Goal: Transaction & Acquisition: Purchase product/service

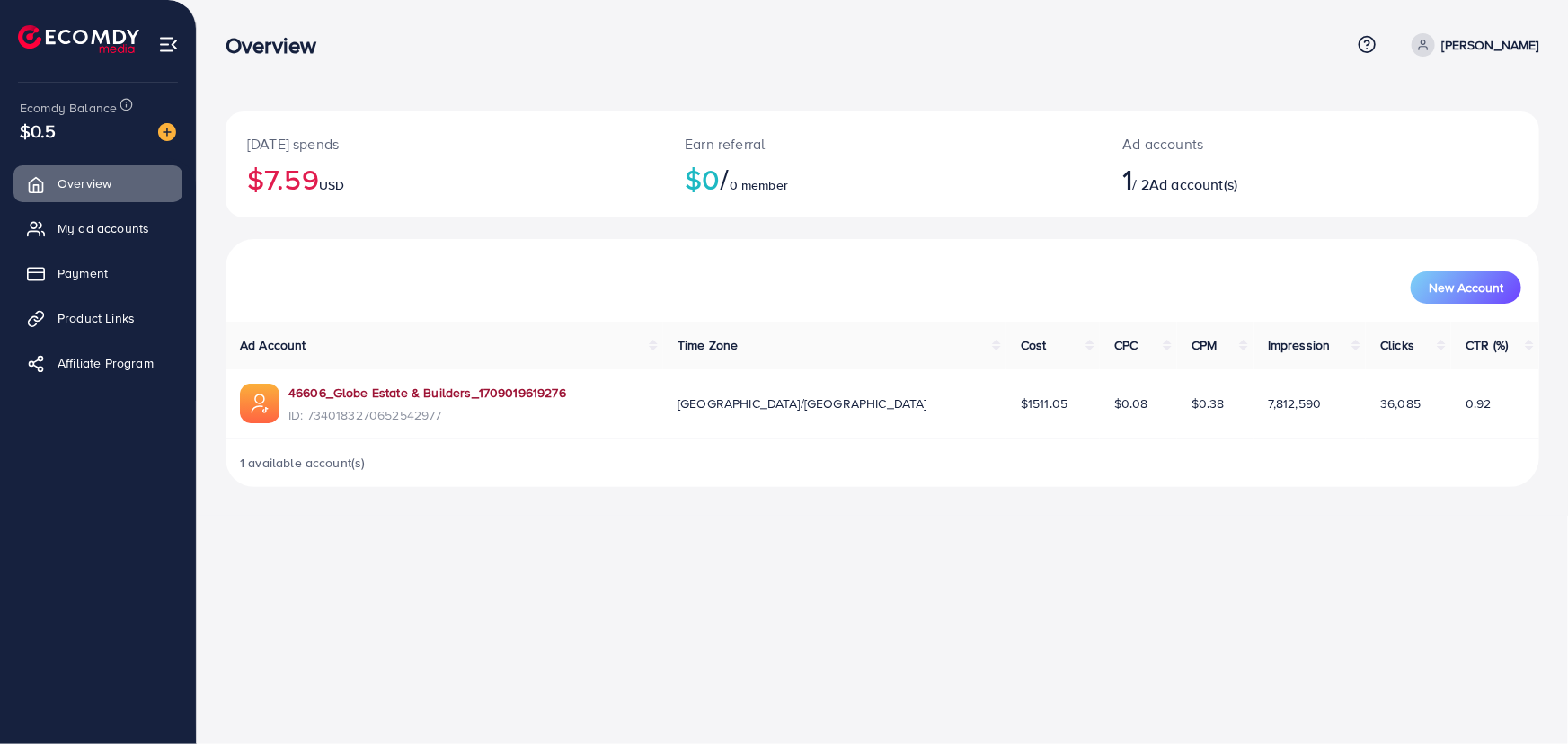
click at [418, 393] on link "46606_Globe Estate & Builders_1709019619276" at bounding box center [427, 393] width 277 height 18
click at [99, 224] on span "My ad accounts" at bounding box center [108, 228] width 92 height 18
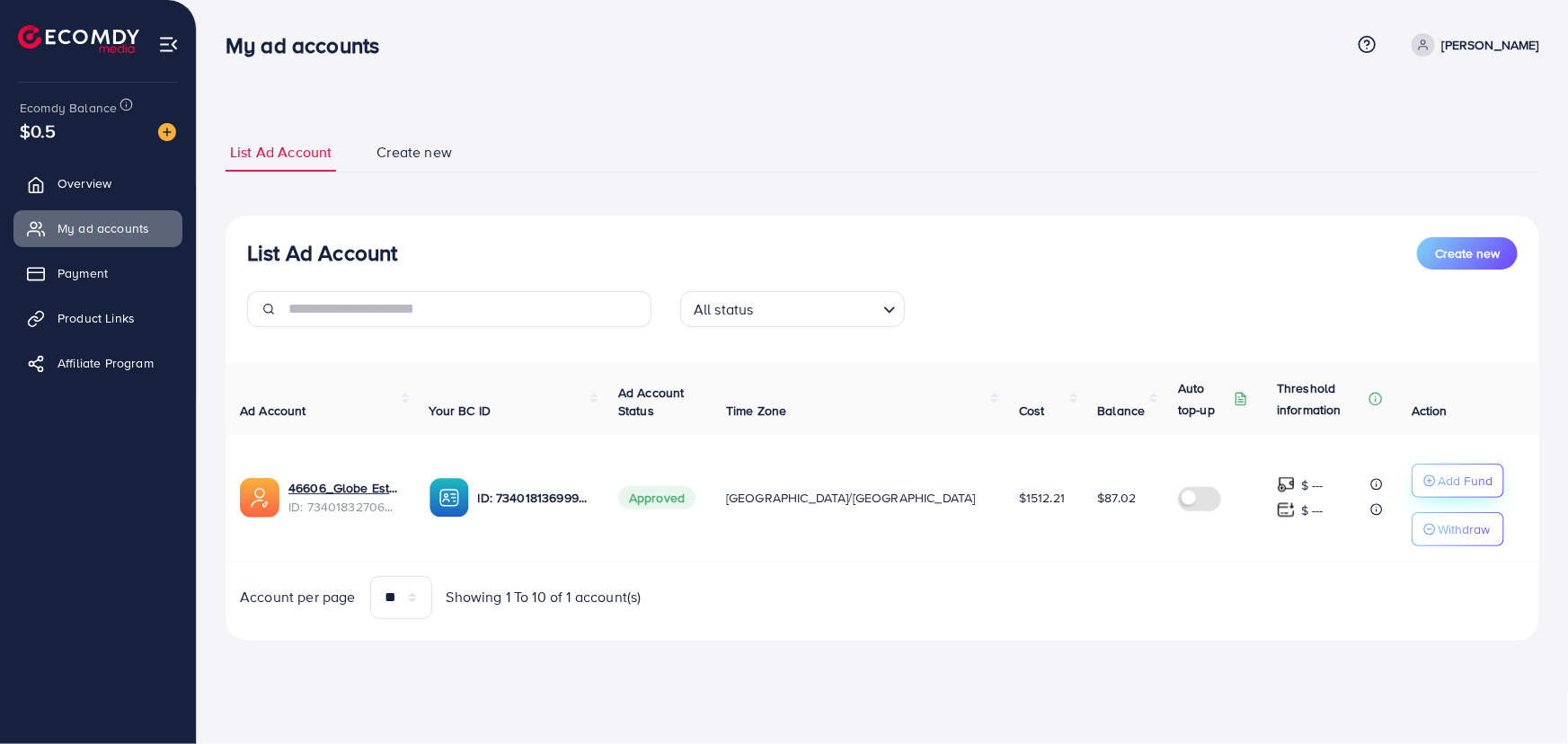
click at [1437, 483] on p "Add Fund" at bounding box center [1465, 480] width 55 height 22
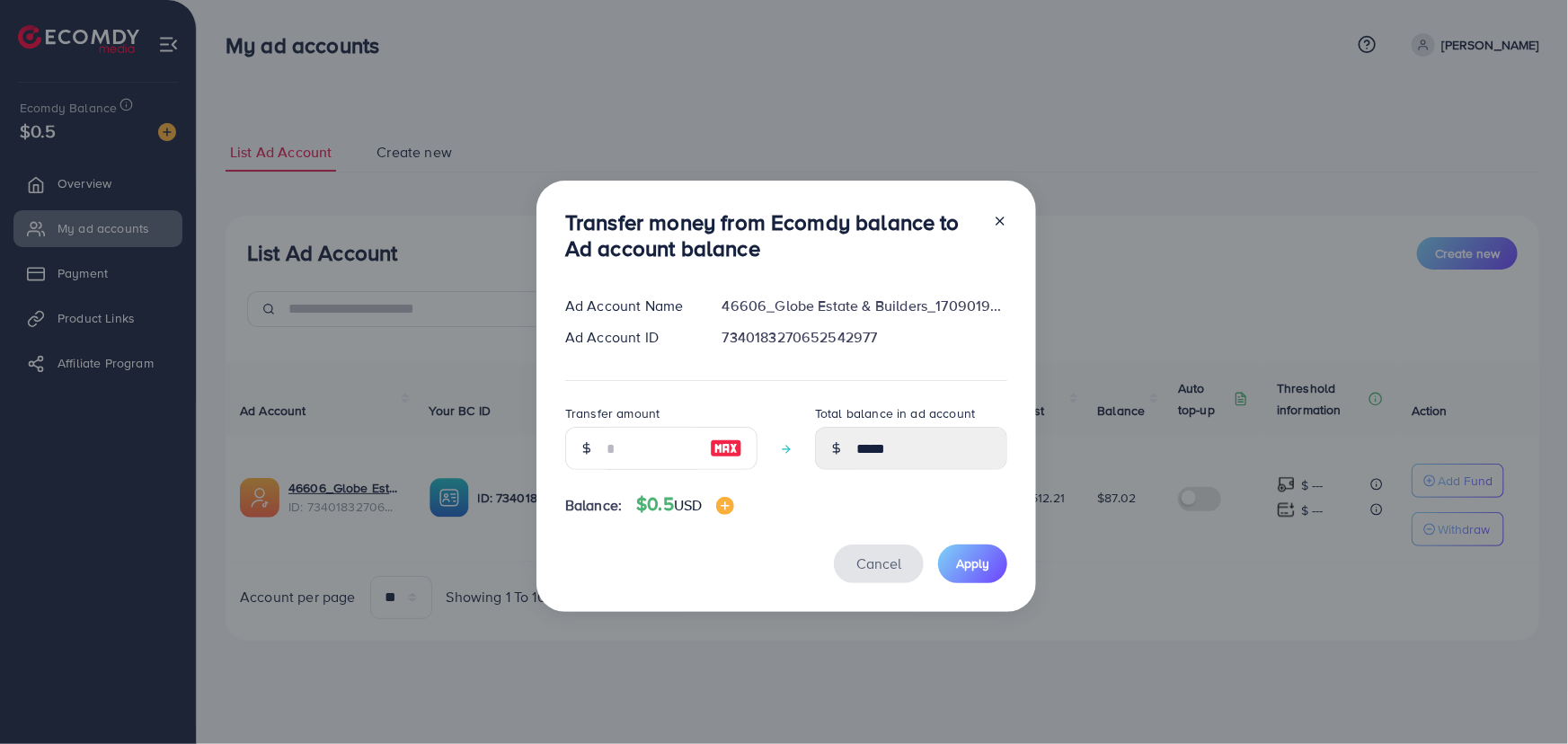
click at [860, 566] on span "Cancel" at bounding box center [878, 564] width 45 height 20
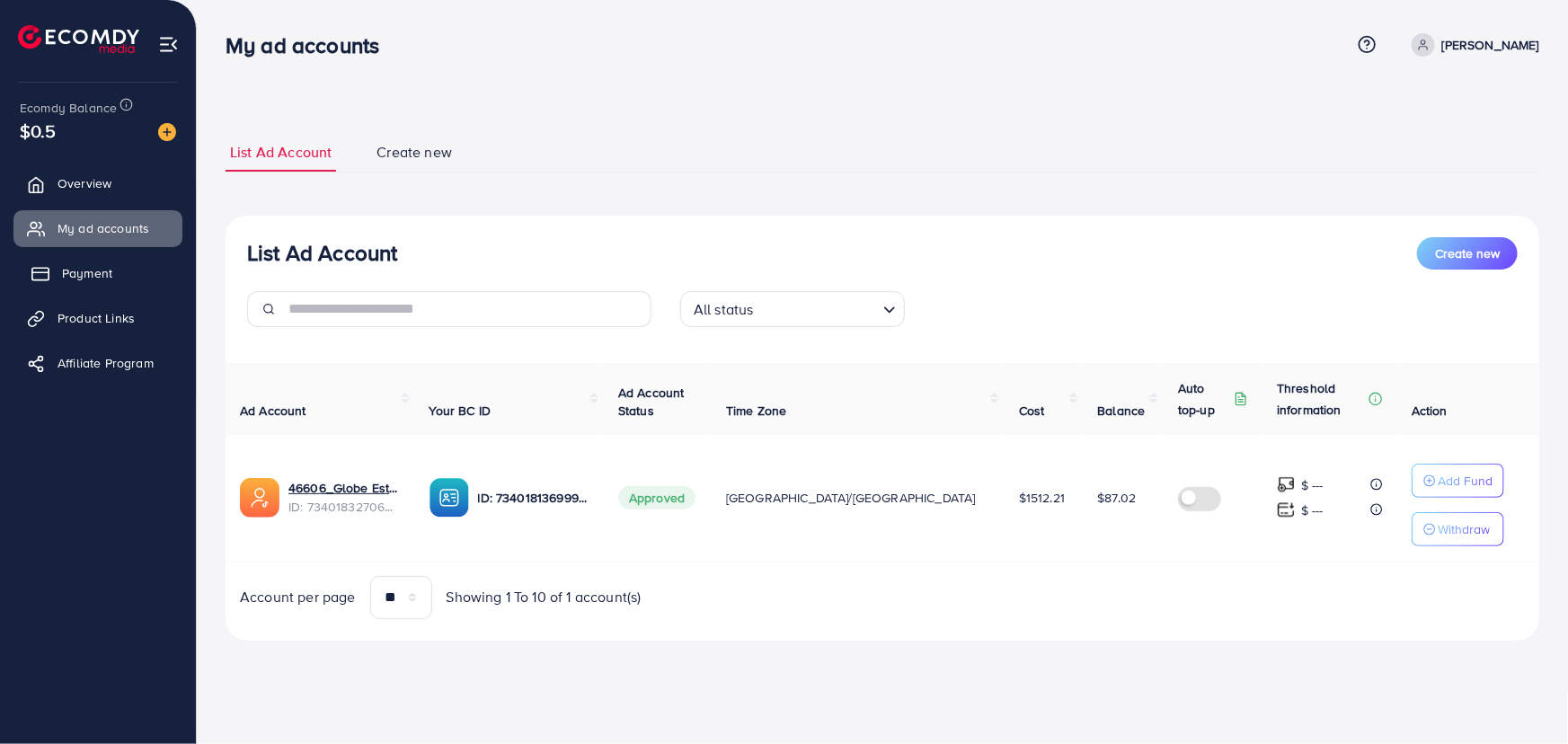
click at [84, 280] on span "Payment" at bounding box center [87, 274] width 50 height 18
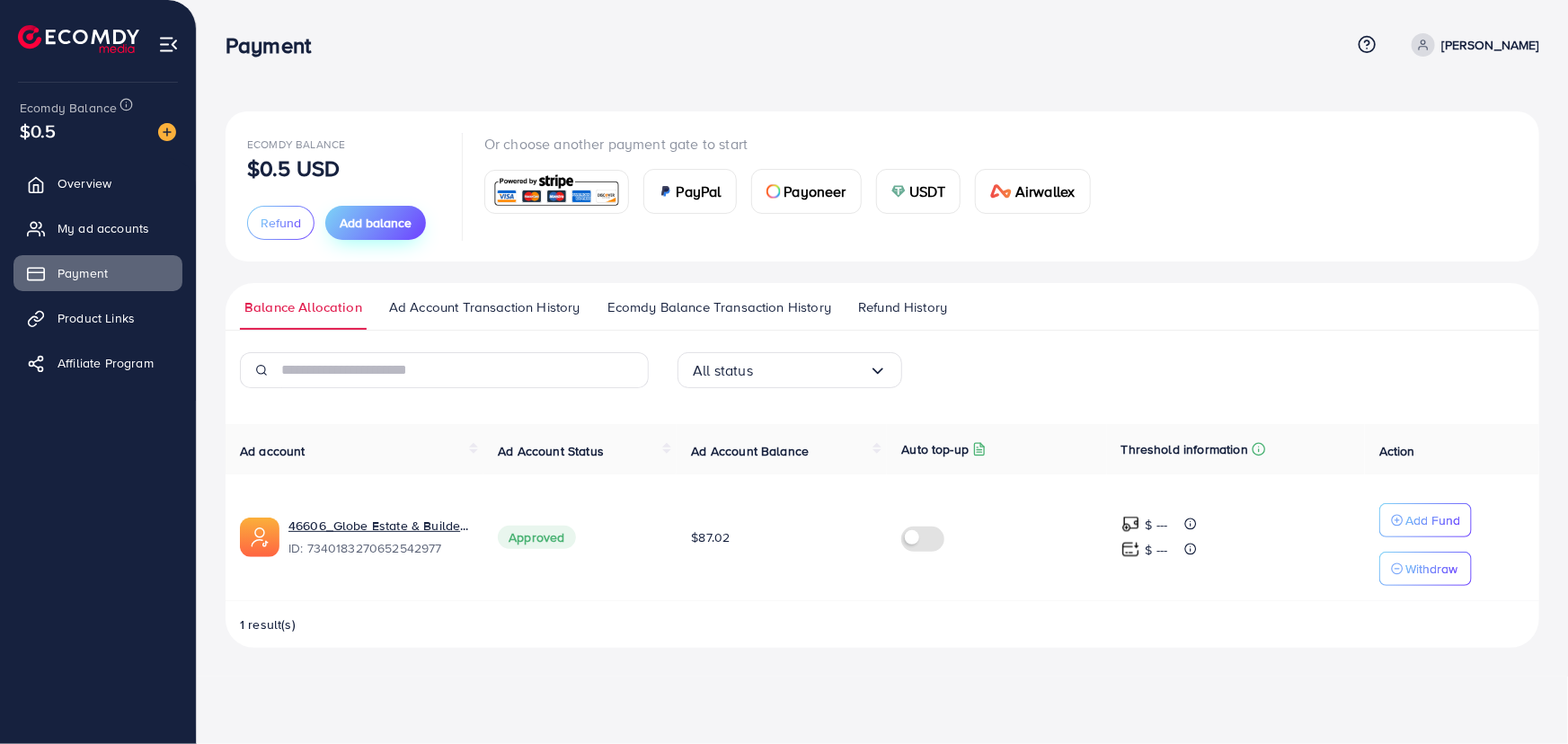
click at [368, 222] on span "Add balance" at bounding box center [375, 223] width 72 height 18
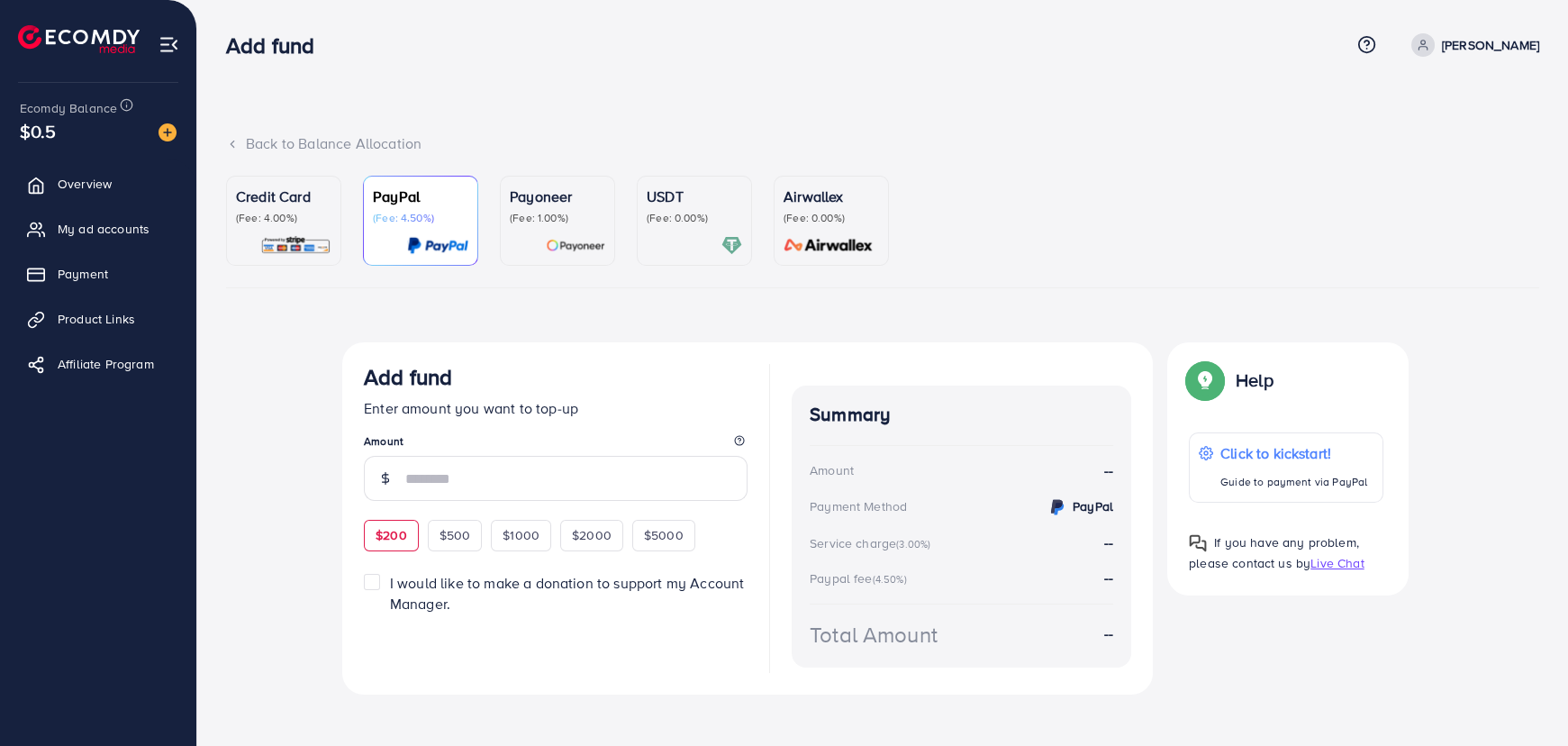
click at [396, 530] on span "$200" at bounding box center [391, 535] width 31 height 18
type input "***"
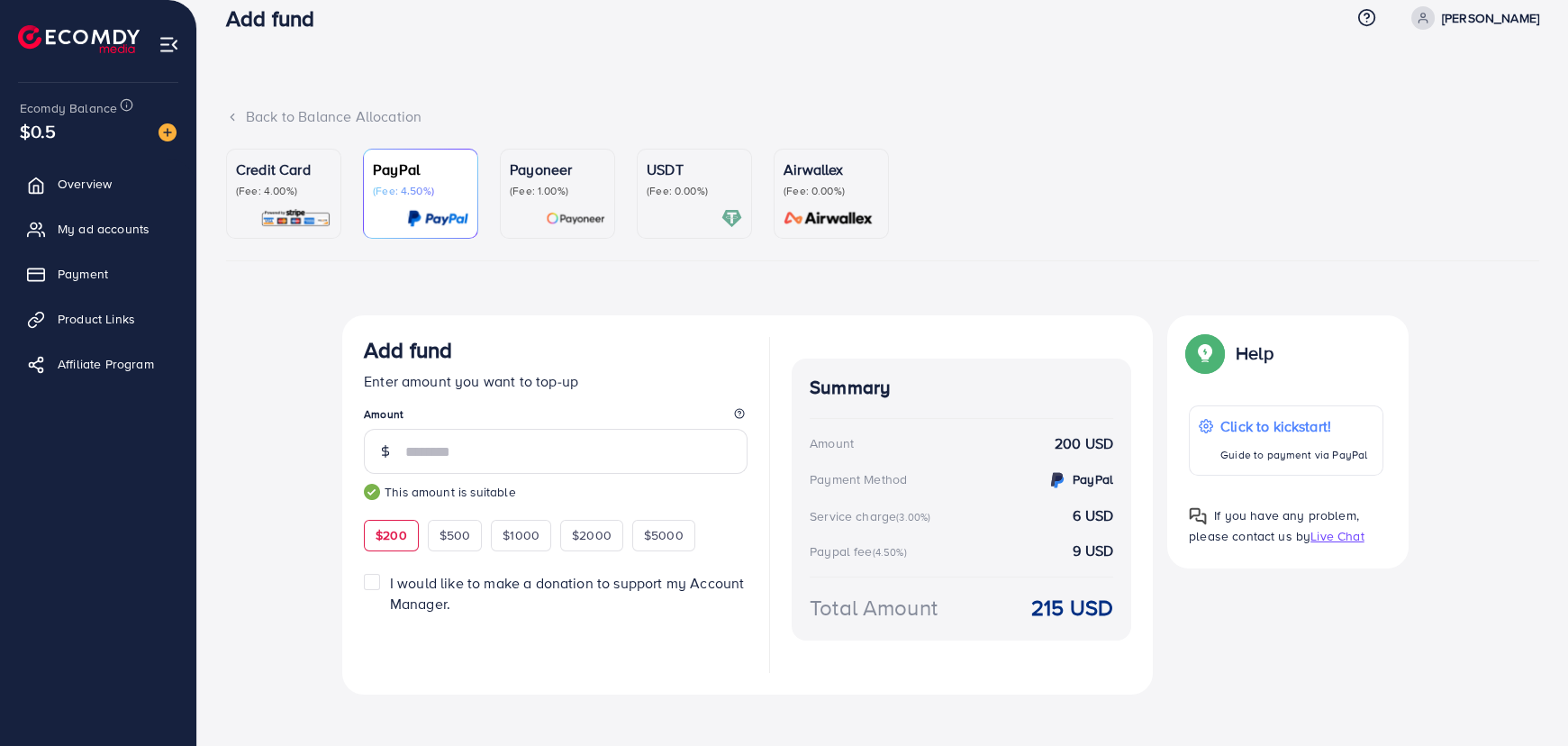
scroll to position [39, 0]
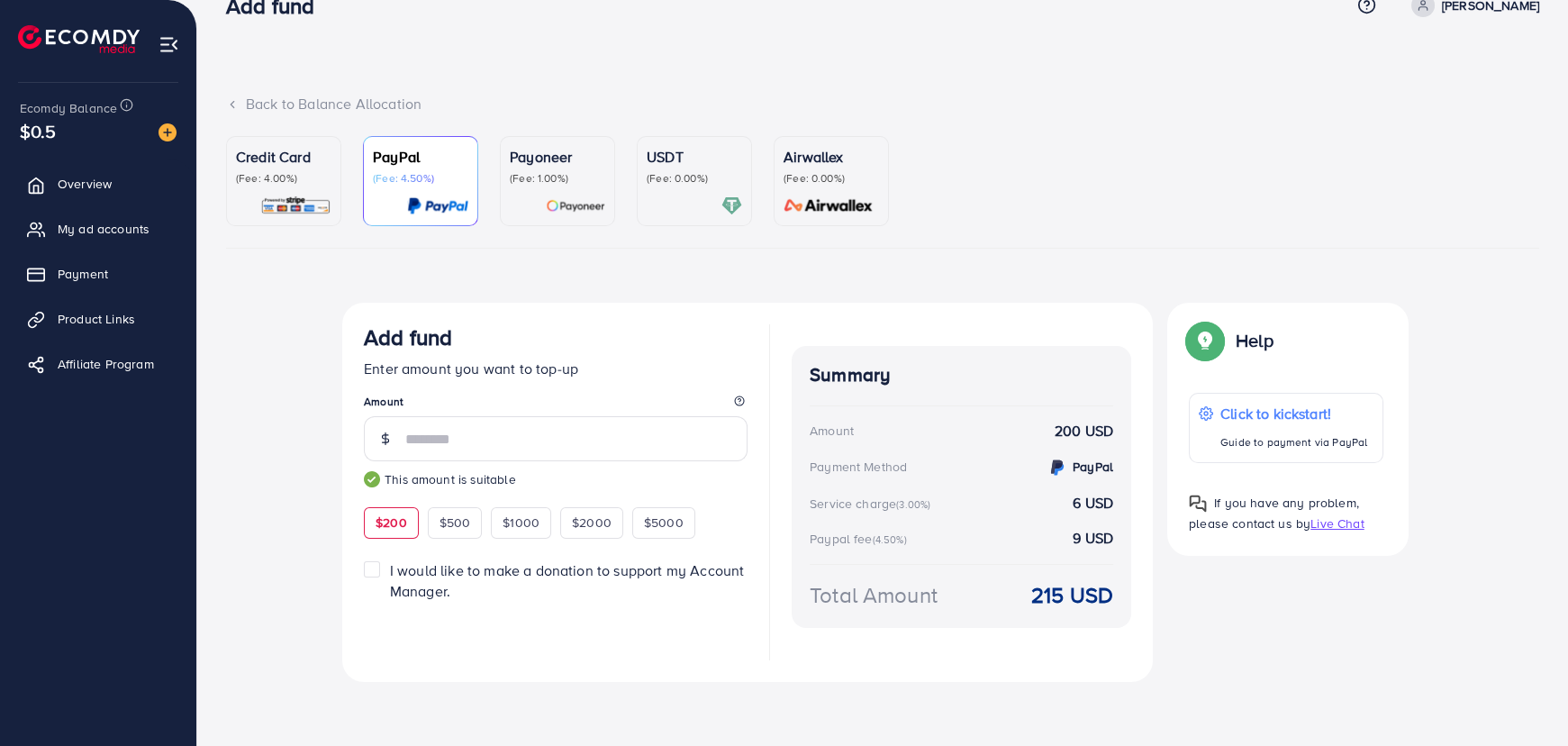
drag, startPoint x: 266, startPoint y: 173, endPoint x: 353, endPoint y: 237, distance: 108.0
click at [266, 173] on p "(Fee: 4.00%)" at bounding box center [284, 178] width 95 height 15
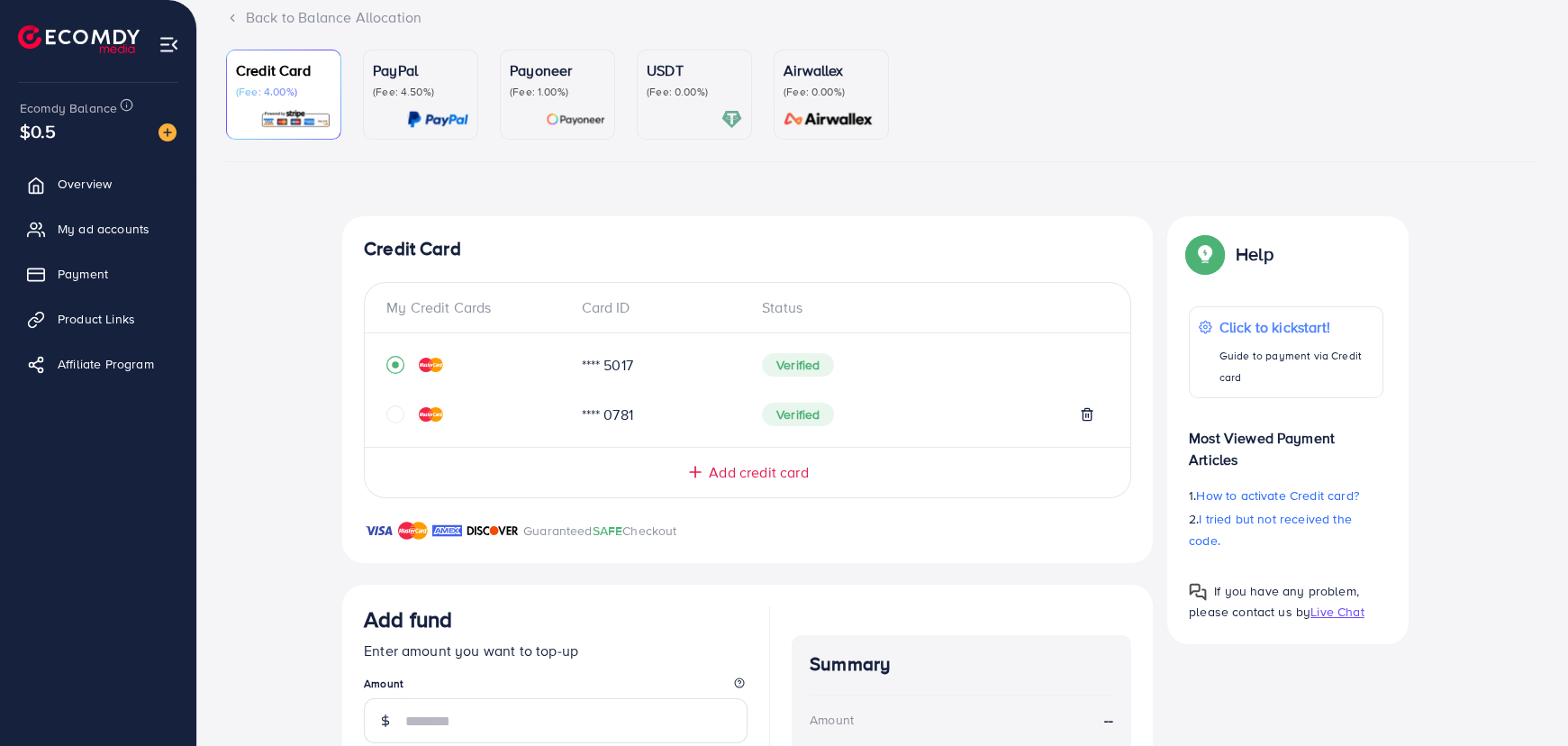
scroll to position [285, 0]
